Goal: Task Accomplishment & Management: Manage account settings

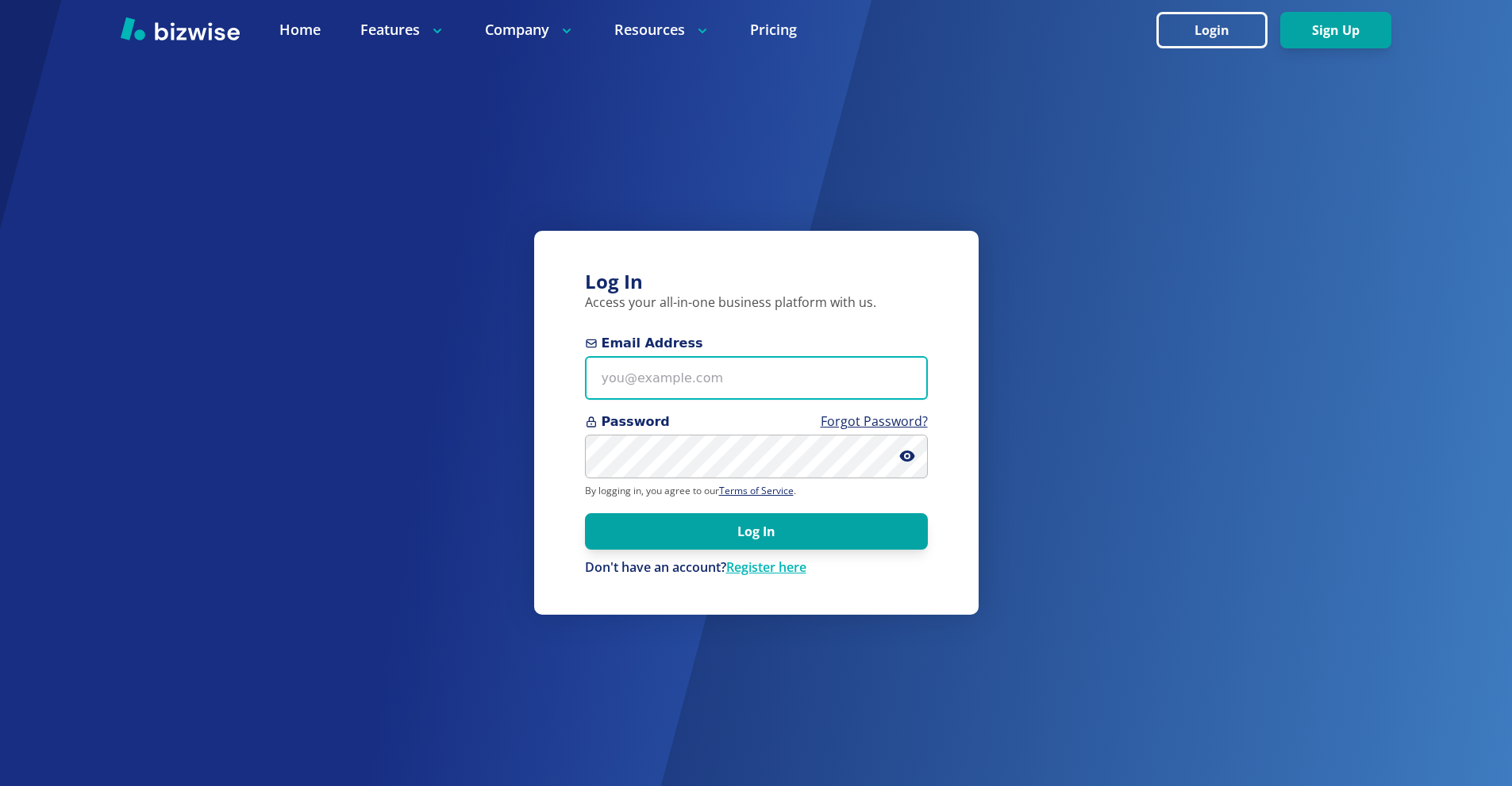
click at [713, 375] on input "Email Address" at bounding box center [756, 378] width 343 height 43
paste input "stevenlowery686@gmail.com"
type input "stevenlowery686@gmail.com"
click at [707, 363] on input "Email Address" at bounding box center [756, 378] width 343 height 43
paste input "stevenlowery686@gmail.com"
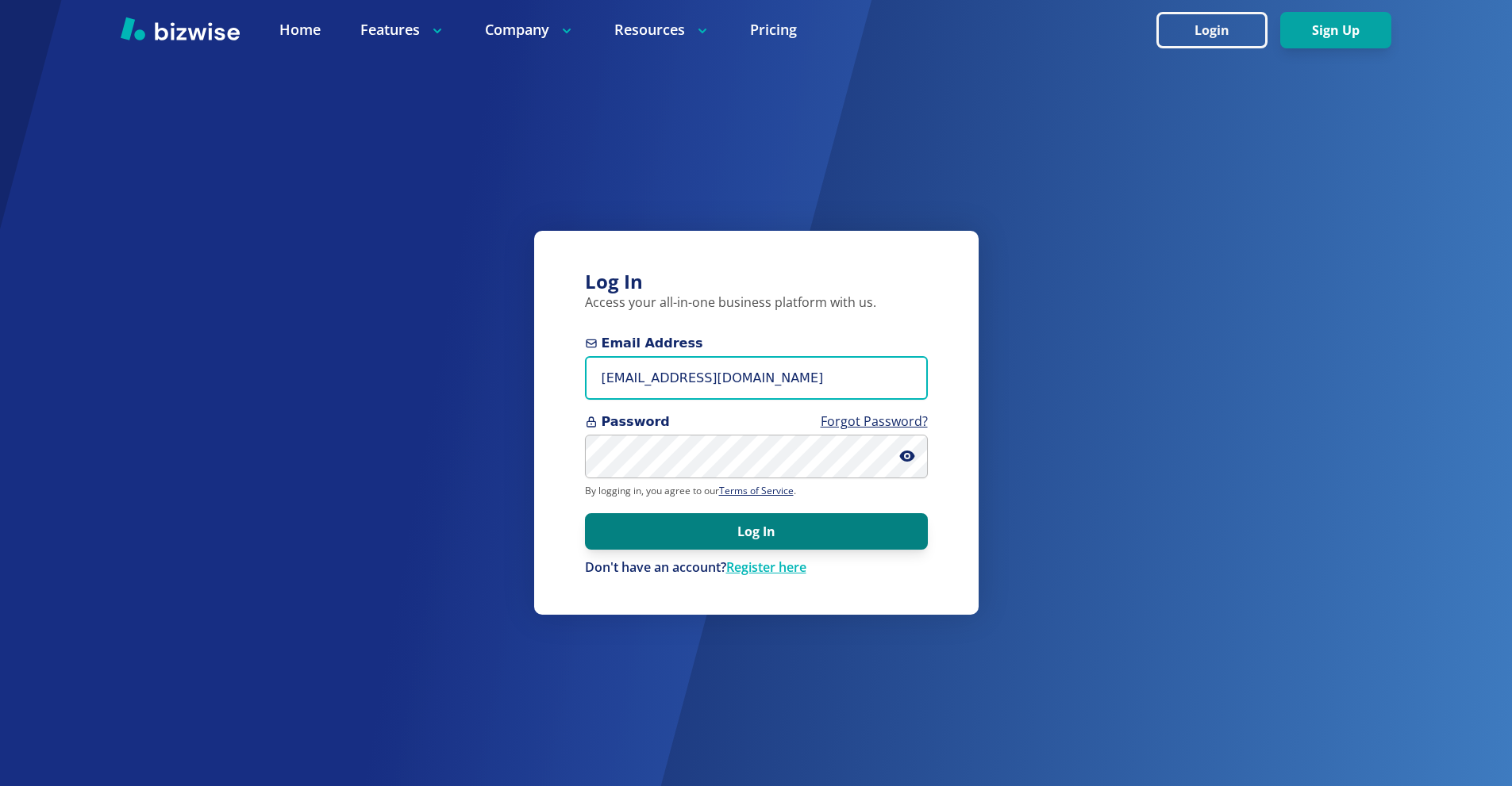
type input "stevenlowery686@gmail.com"
click at [705, 525] on button "Log In" at bounding box center [756, 531] width 343 height 37
